Goal: Task Accomplishment & Management: Complete application form

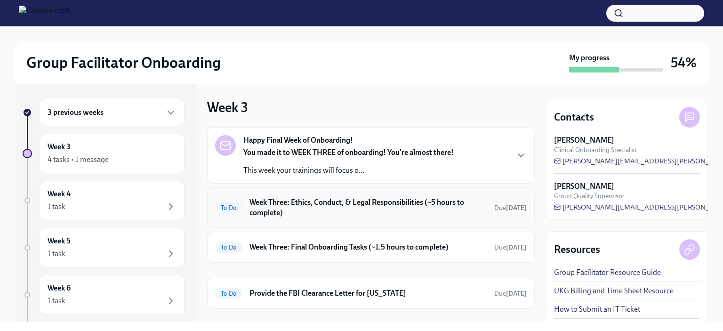
click at [364, 206] on h6 "Week Three: Ethics, Conduct, & Legal Responsibilities (~5 hours to complete)" at bounding box center [368, 207] width 237 height 21
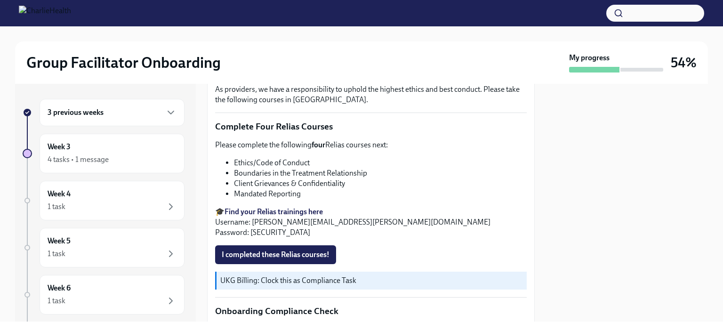
scroll to position [374, 0]
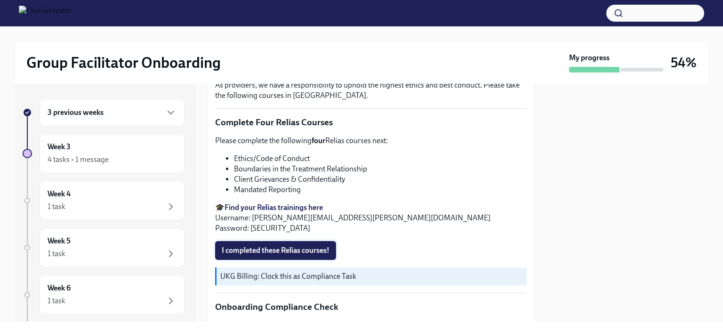
click at [288, 246] on span "I completed these Relias courses!" at bounding box center [276, 250] width 108 height 9
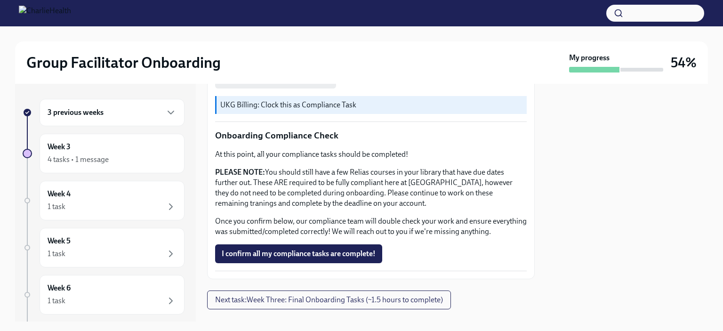
scroll to position [546, 0]
click at [275, 256] on span "I confirm all my compliance tasks are complete!" at bounding box center [299, 252] width 154 height 9
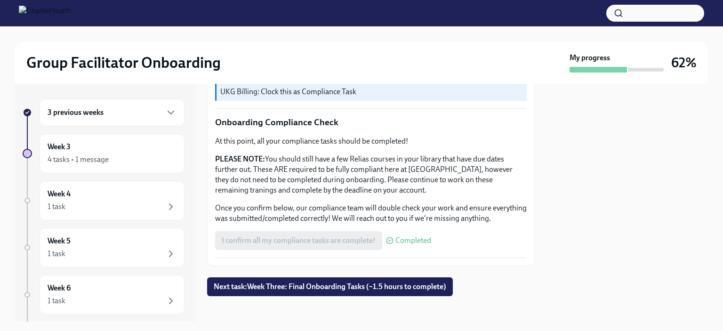
scroll to position [567, 0]
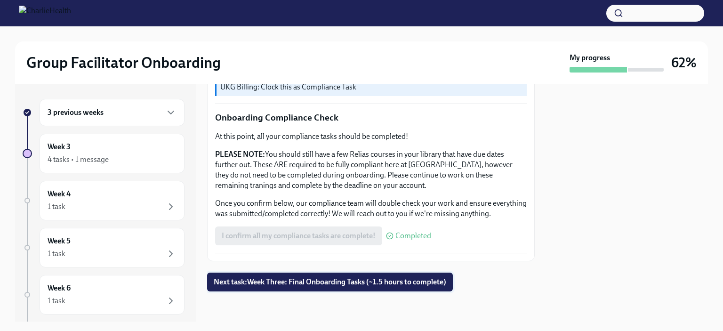
click at [322, 283] on span "Next task : Week Three: Final Onboarding Tasks (~1.5 hours to complete)" at bounding box center [330, 281] width 233 height 9
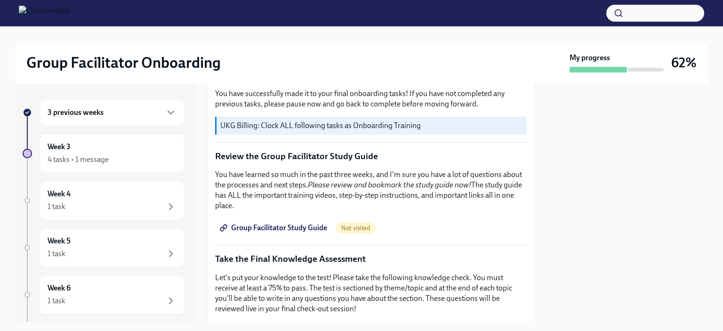
scroll to position [354, 0]
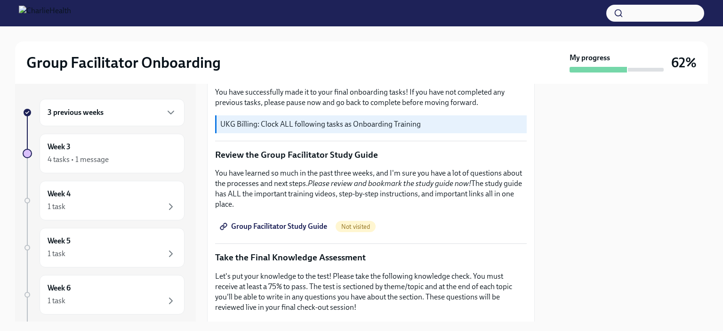
click at [294, 222] on span "Group Facilitator Study Guide" at bounding box center [274, 226] width 105 height 9
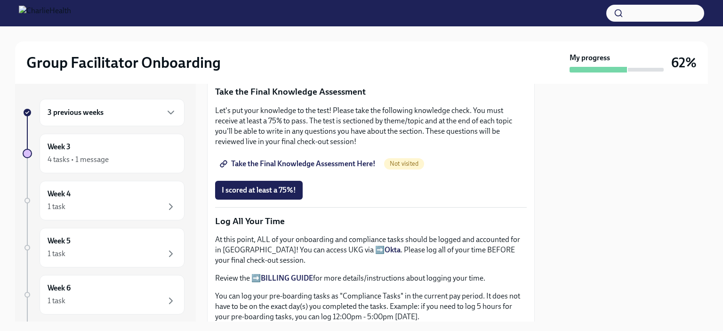
scroll to position [520, 0]
click at [320, 159] on span "Take the Final Knowledge Assessment Here!" at bounding box center [299, 163] width 154 height 9
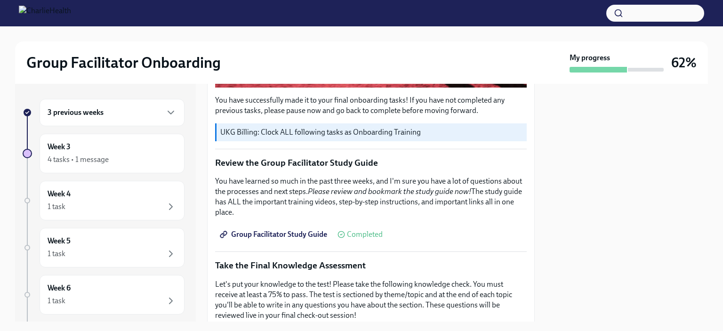
scroll to position [340, 0]
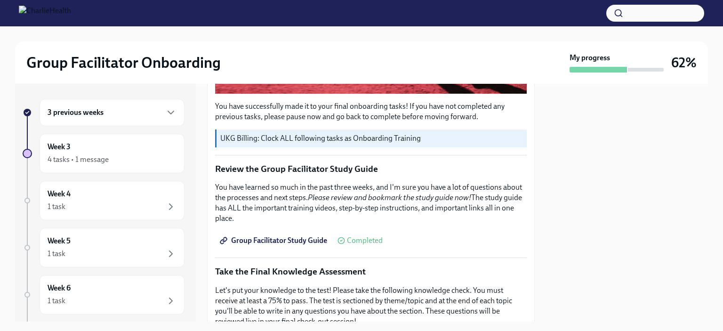
click at [303, 236] on span "Group Facilitator Study Guide" at bounding box center [274, 240] width 105 height 9
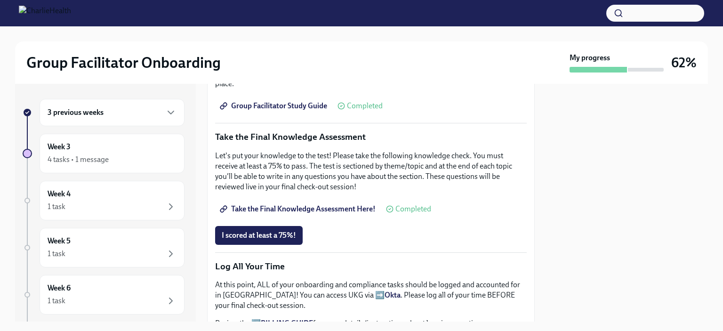
scroll to position [515, 0]
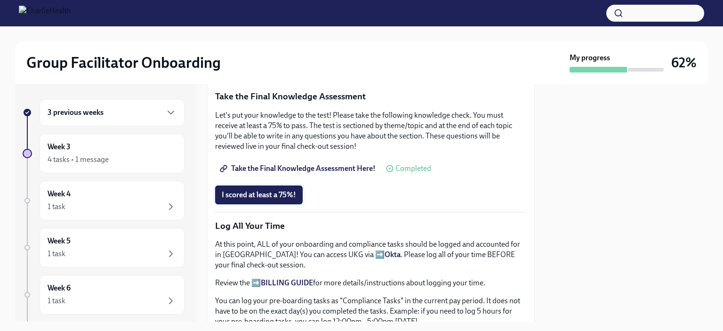
click at [281, 190] on span "I scored at least a 75%!" at bounding box center [259, 194] width 74 height 9
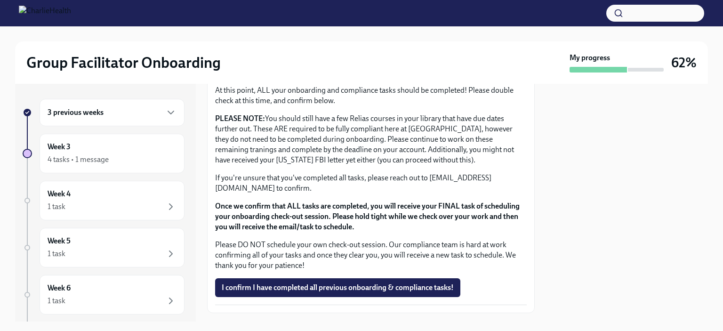
scroll to position [790, 0]
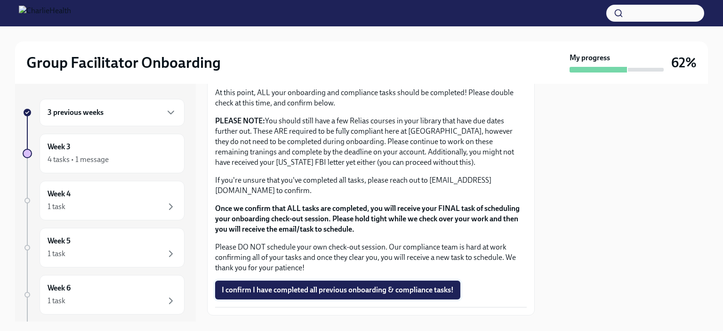
click at [345, 285] on span "I confirm I have completed all previous onboarding & compliance tasks!" at bounding box center [338, 289] width 232 height 9
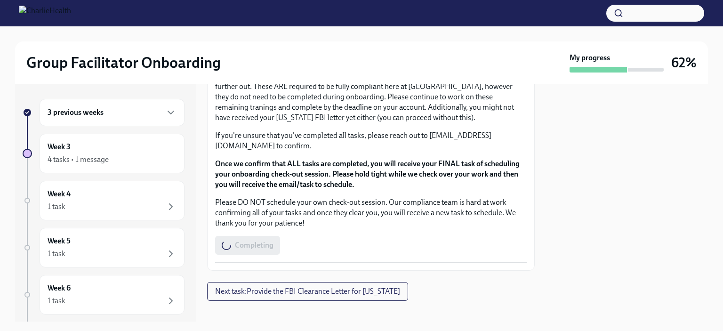
scroll to position [838, 0]
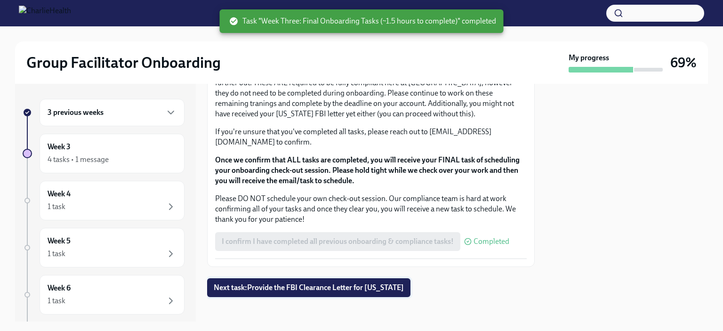
click at [348, 278] on button "Next task : Provide the FBI Clearance Letter for Pennsylvania" at bounding box center [308, 287] width 203 height 19
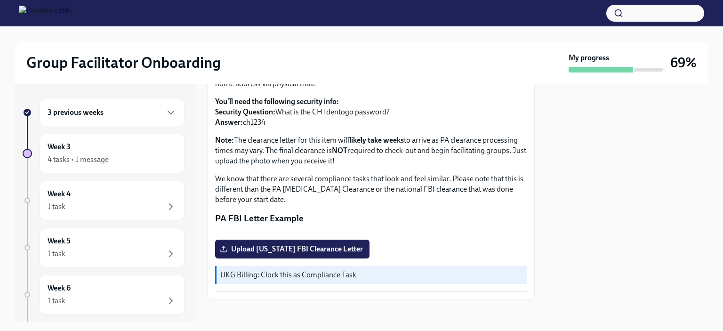
scroll to position [217, 0]
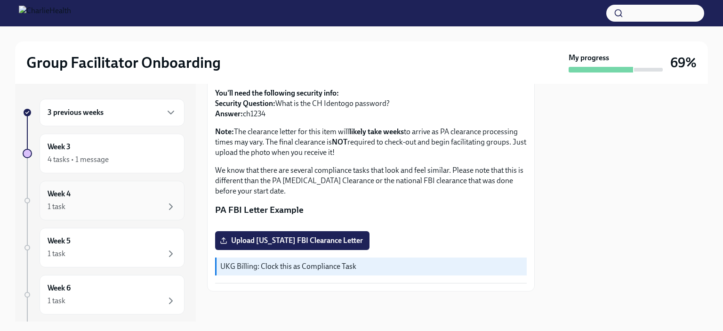
click at [120, 200] on div "Week 4 1 task" at bounding box center [112, 201] width 129 height 24
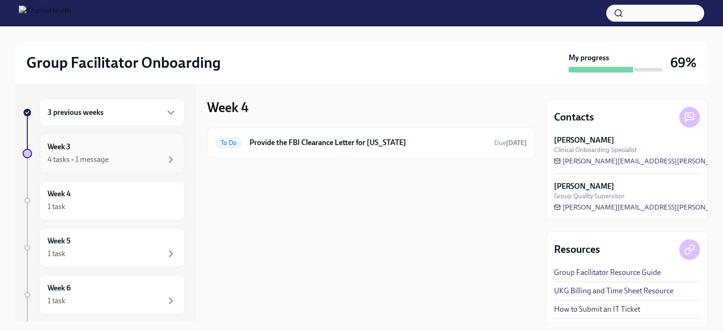
click at [128, 165] on div "4 tasks • 1 message" at bounding box center [112, 159] width 129 height 11
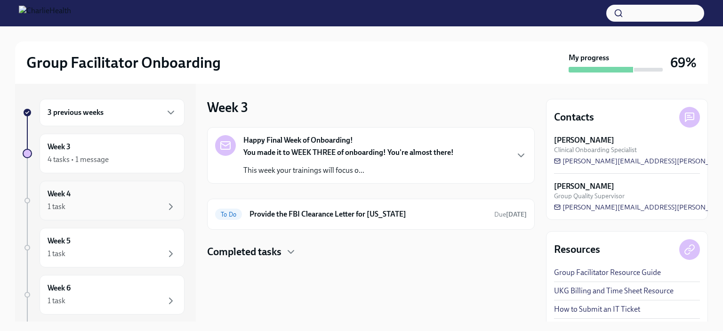
click at [121, 201] on div "1 task" at bounding box center [112, 206] width 129 height 11
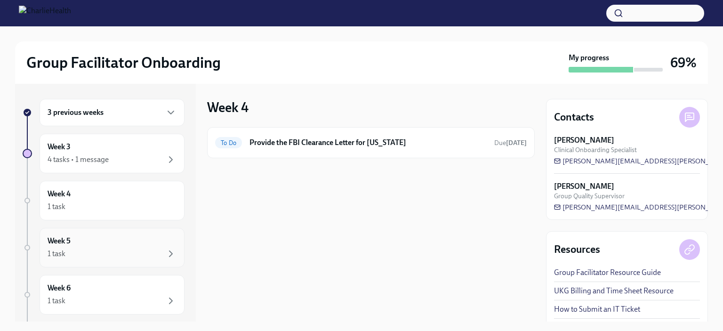
click at [122, 238] on div "Week 5 1 task" at bounding box center [112, 248] width 129 height 24
click at [113, 301] on div "1 task" at bounding box center [112, 300] width 129 height 11
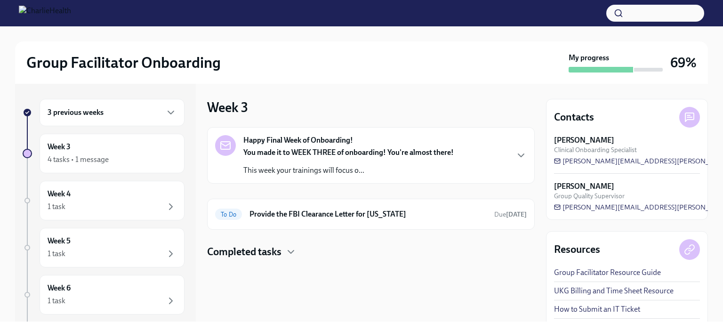
click at [263, 242] on div "Happy Final Week of Onboarding! You made it to WEEK THREE of onboarding! You're…" at bounding box center [371, 193] width 328 height 132
click at [266, 250] on h4 "Completed tasks" at bounding box center [244, 252] width 74 height 14
click at [469, 213] on h6 "Provide the FBI Clearance Letter for Pennsylvania" at bounding box center [368, 214] width 237 height 10
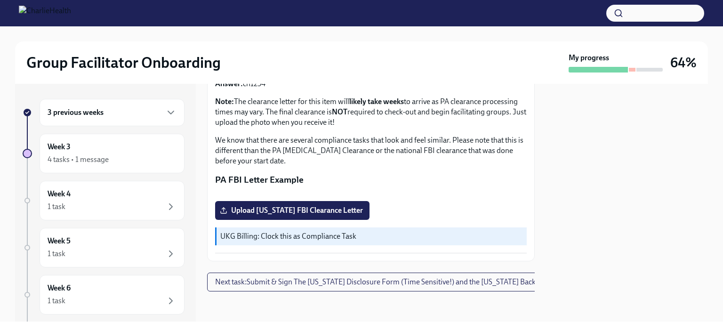
scroll to position [254, 0]
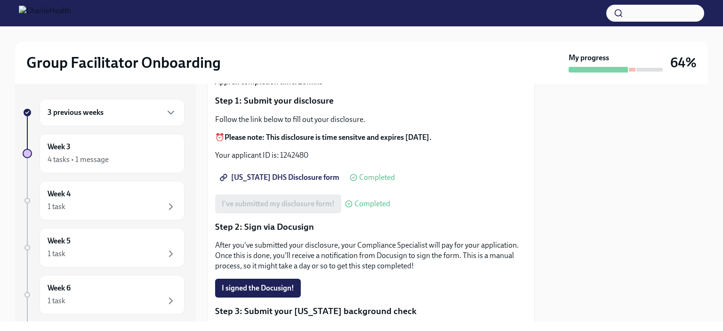
scroll to position [82, 0]
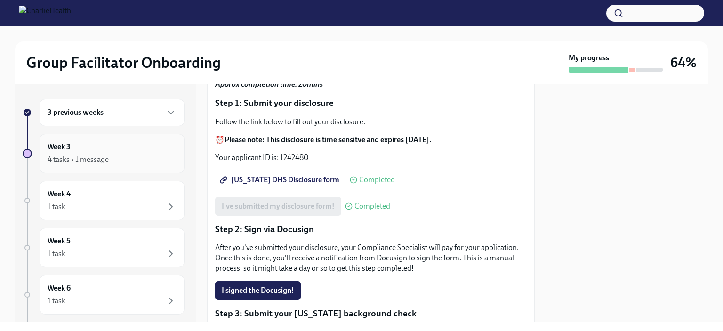
click at [145, 158] on div "4 tasks • 1 message" at bounding box center [112, 159] width 129 height 11
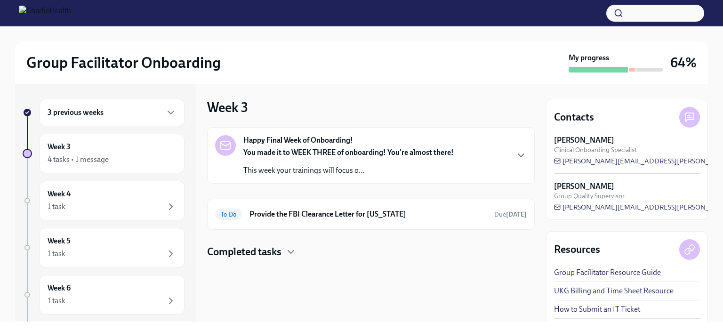
click at [390, 166] on p "This week your trainings will focus o..." at bounding box center [348, 170] width 210 height 10
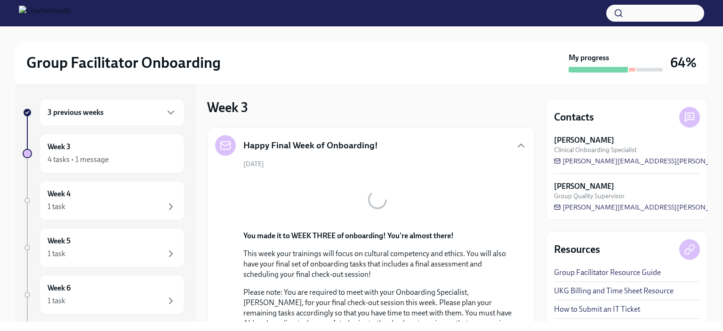
scroll to position [235, 0]
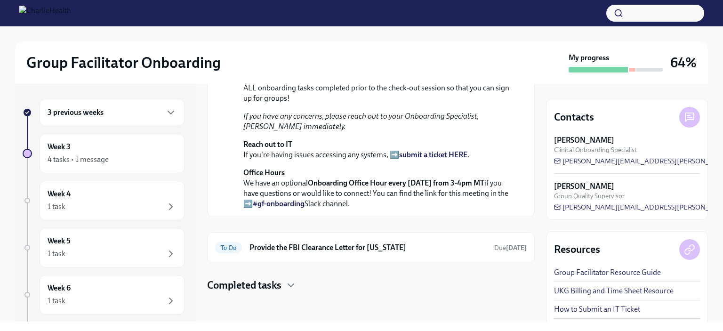
click at [277, 280] on h4 "Completed tasks" at bounding box center [244, 285] width 74 height 14
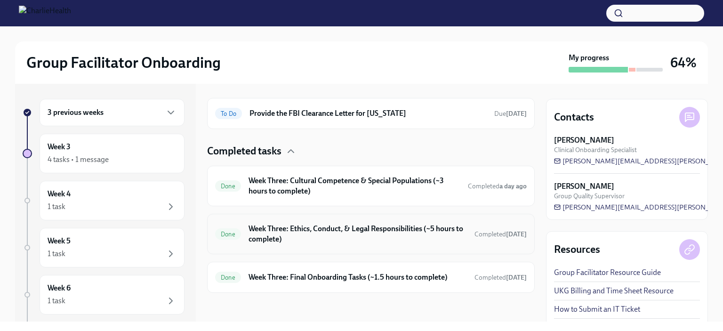
scroll to position [469, 0]
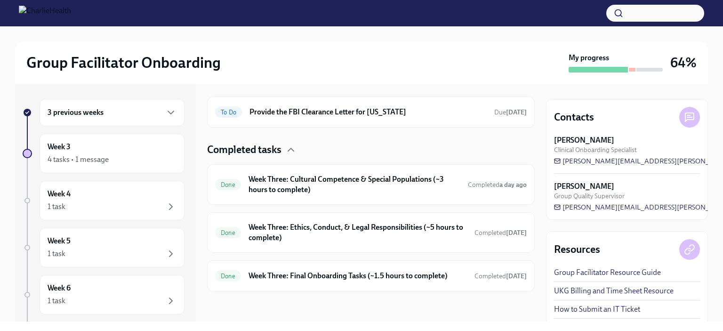
click at [149, 127] on div "3 previous weeks Week 3 4 tasks • 1 message Week 4 1 task Week 5 1 task Week 6 …" at bounding box center [104, 234] width 162 height 271
click at [155, 117] on div "3 previous weeks" at bounding box center [112, 112] width 129 height 11
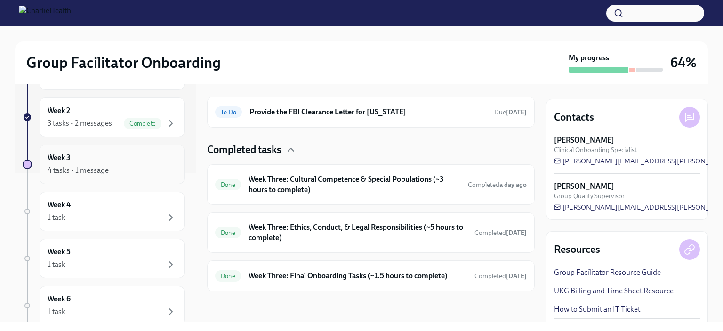
scroll to position [206, 0]
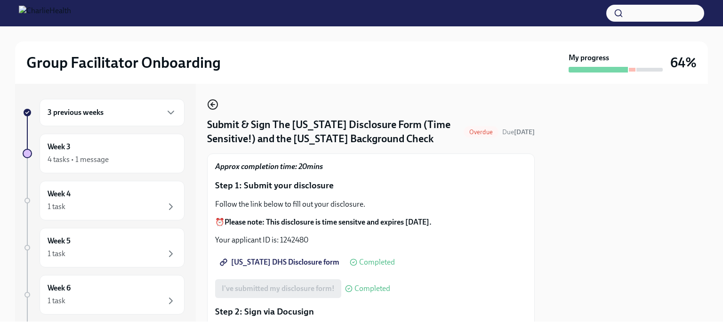
click at [215, 105] on icon "button" at bounding box center [213, 105] width 4 height 0
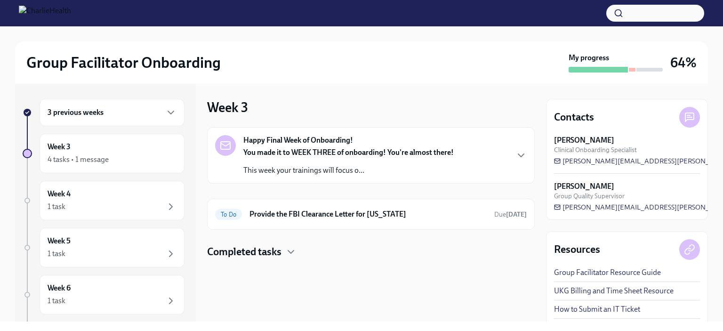
click at [262, 256] on h4 "Completed tasks" at bounding box center [244, 252] width 74 height 14
click at [119, 104] on div "3 previous weeks" at bounding box center [112, 112] width 145 height 27
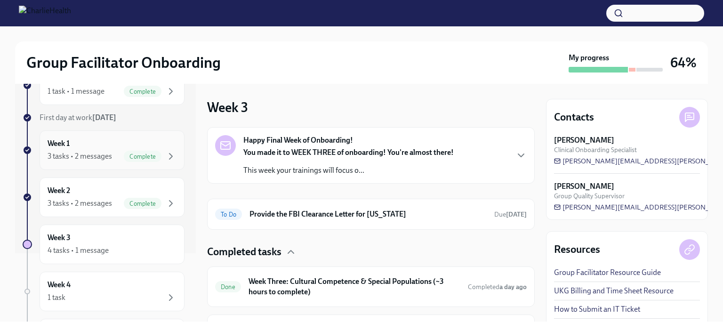
scroll to position [71, 0]
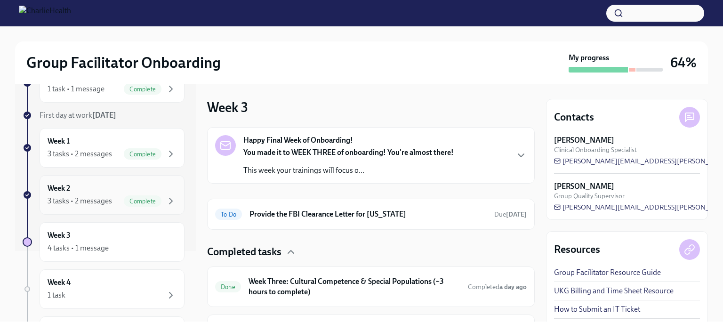
click at [118, 192] on div "Week 2 3 tasks • 2 messages Complete" at bounding box center [112, 195] width 129 height 24
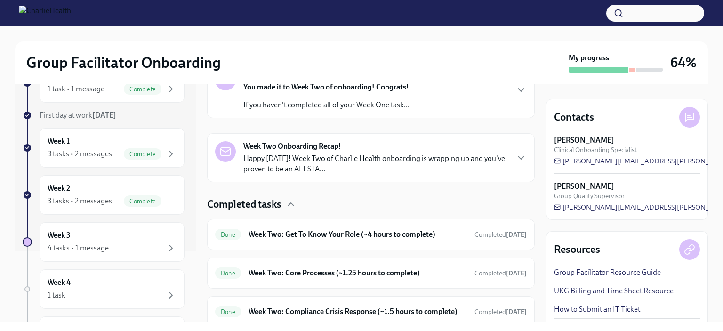
scroll to position [221, 0]
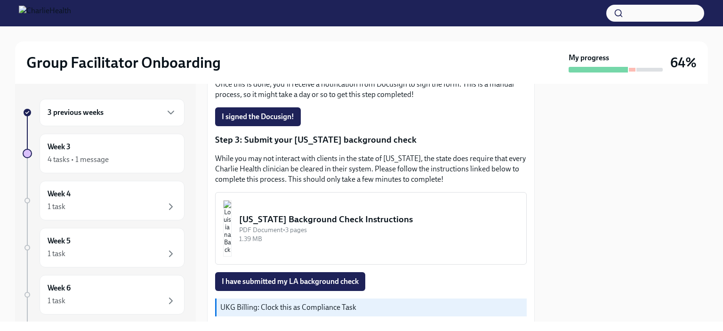
scroll to position [304, 0]
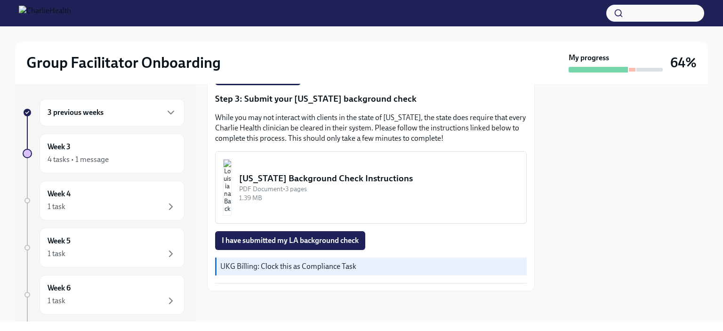
click at [345, 186] on div "PDF Document • 3 pages" at bounding box center [379, 189] width 280 height 9
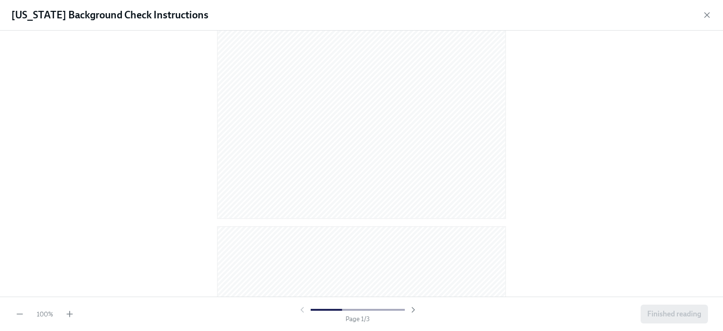
scroll to position [200, 0]
